Goal: Information Seeking & Learning: Learn about a topic

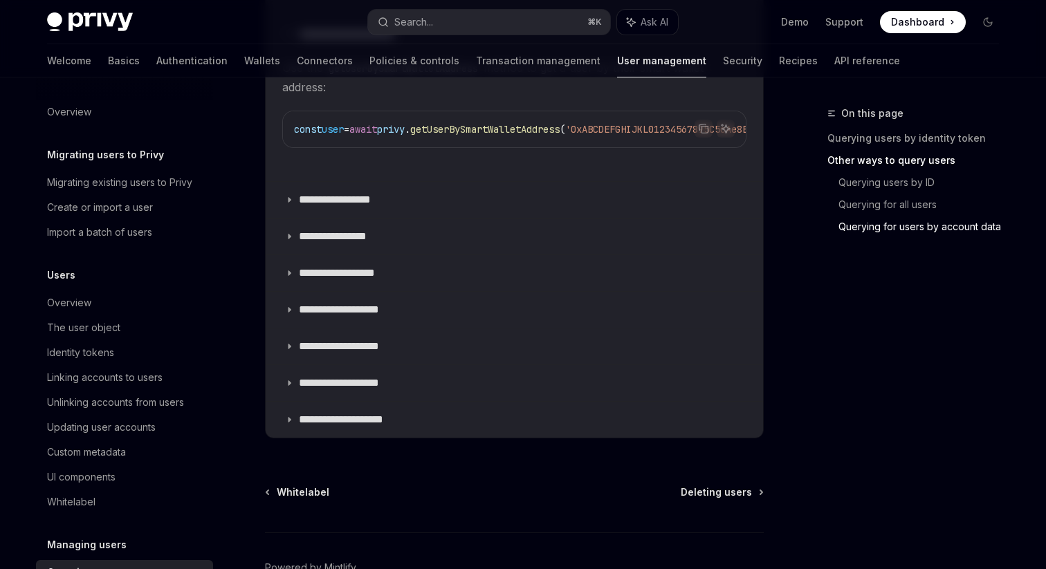
scroll to position [1190, 0]
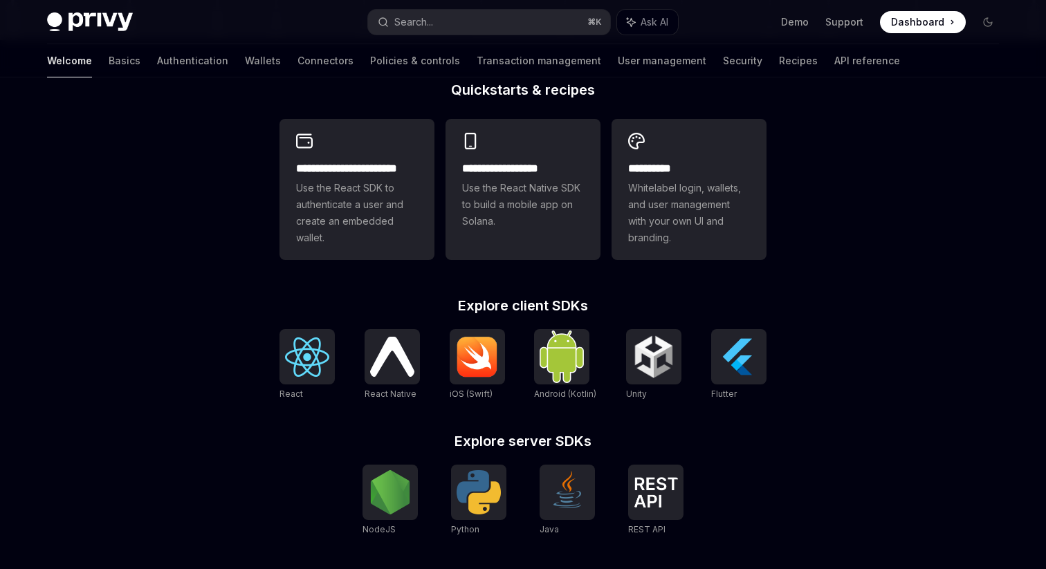
scroll to position [363, 0]
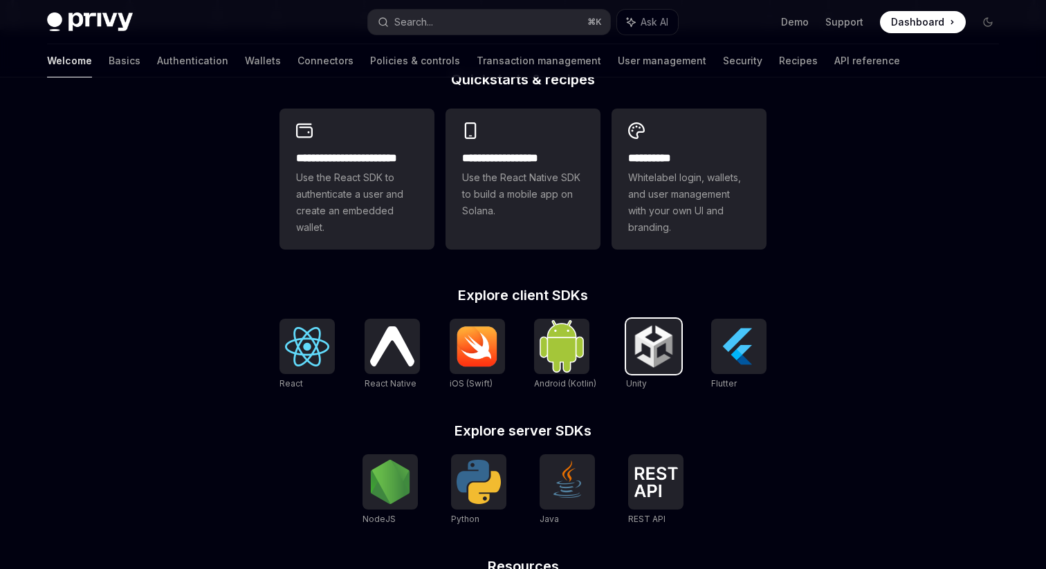
click at [647, 369] on div at bounding box center [653, 346] width 55 height 55
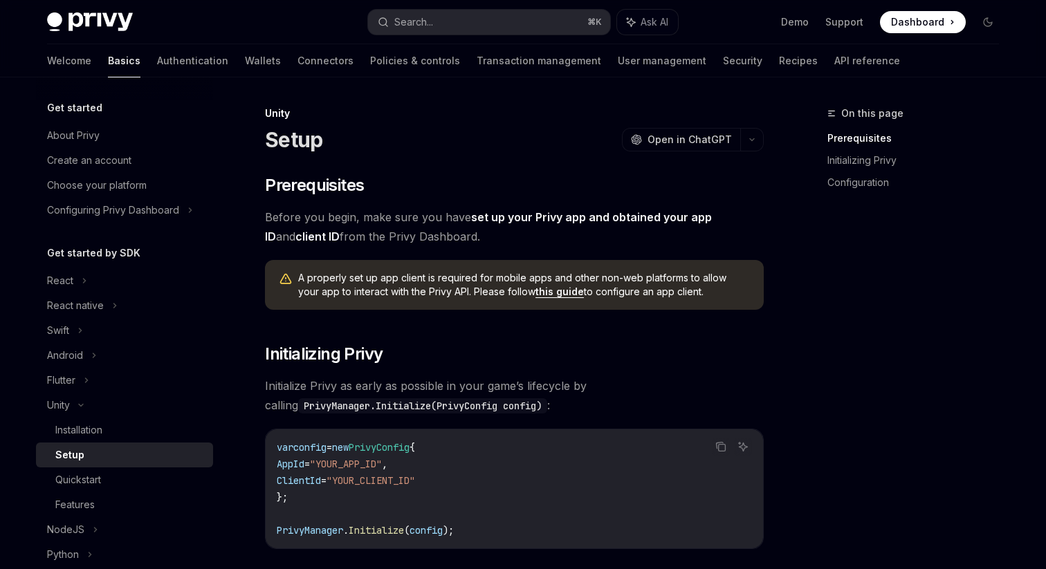
click at [92, 121] on div "Get started About Privy Create an account Choose your platform Configuring Priv…" at bounding box center [124, 161] width 177 height 123
click at [95, 132] on div "About Privy" at bounding box center [73, 135] width 53 height 17
type textarea "*"
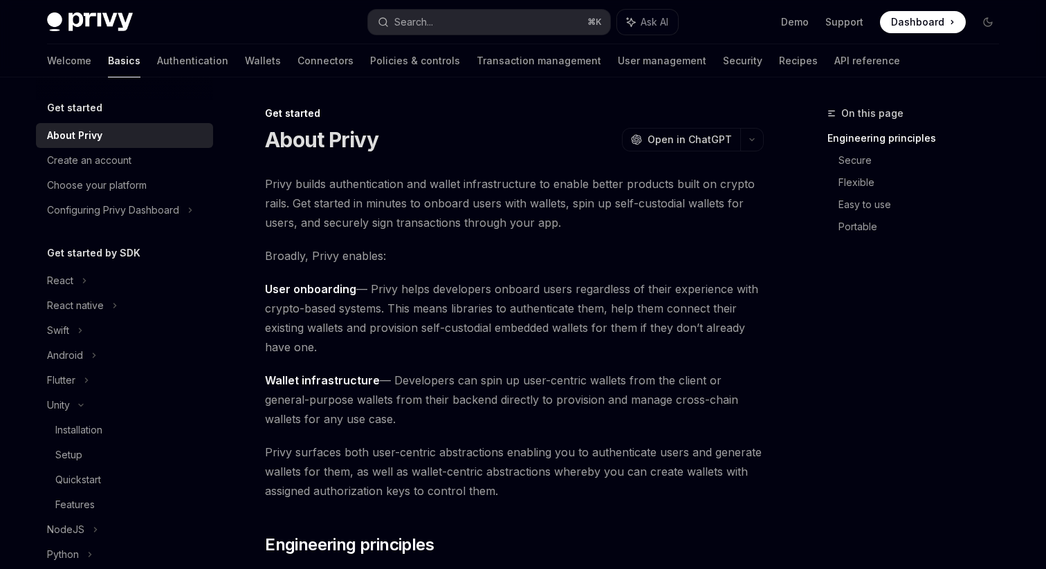
click at [227, 191] on div "Get started About Privy Create an account Choose your platform Configuring Priv…" at bounding box center [135, 323] width 199 height 492
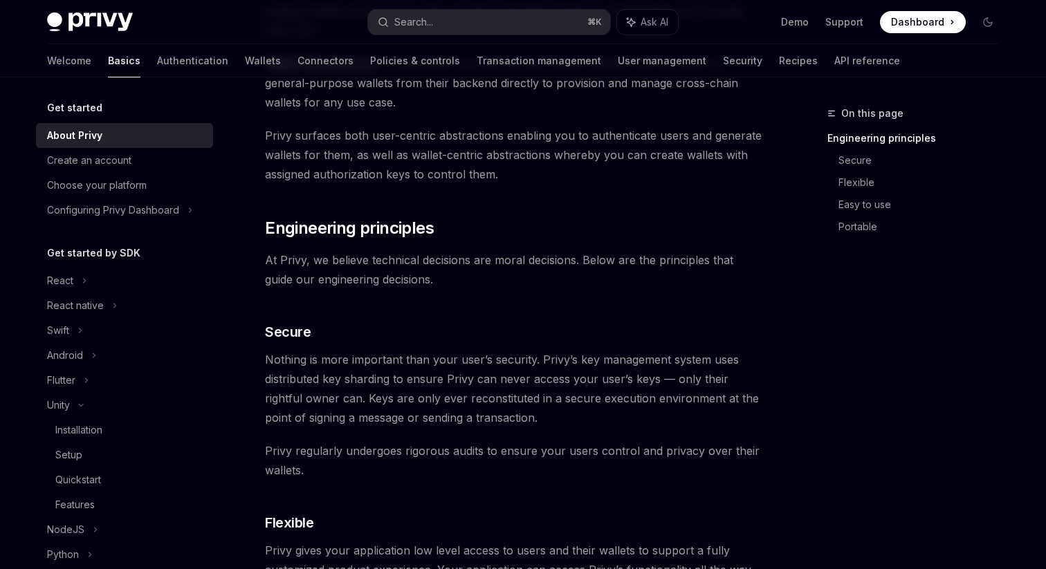
scroll to position [315, 0]
